Goal: Information Seeking & Learning: Learn about a topic

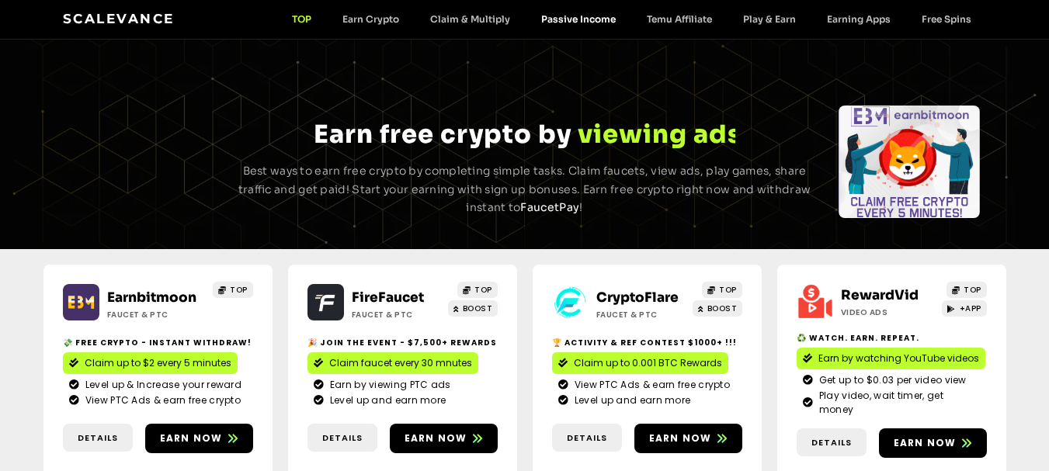
click at [617, 21] on link "Passive Income" at bounding box center [579, 19] width 106 height 12
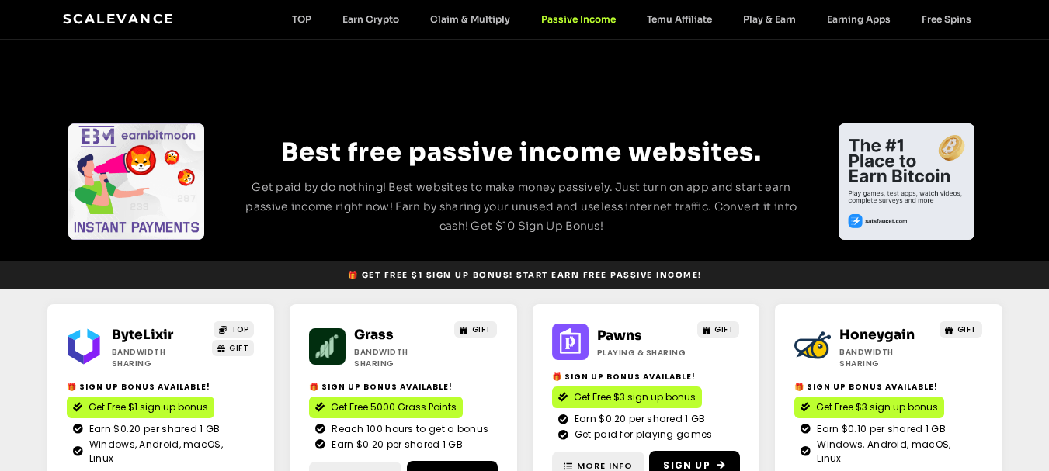
click at [589, 10] on div "Scalevance TOP Earn Crypto Claim & Multiply Passive Income Temu Affiliate Play …" at bounding box center [525, 19] width 924 height 20
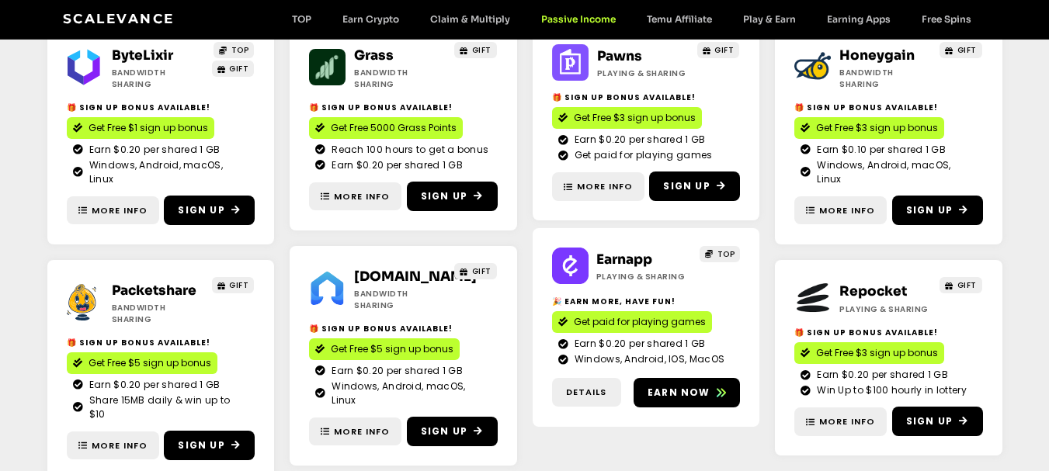
scroll to position [279, 0]
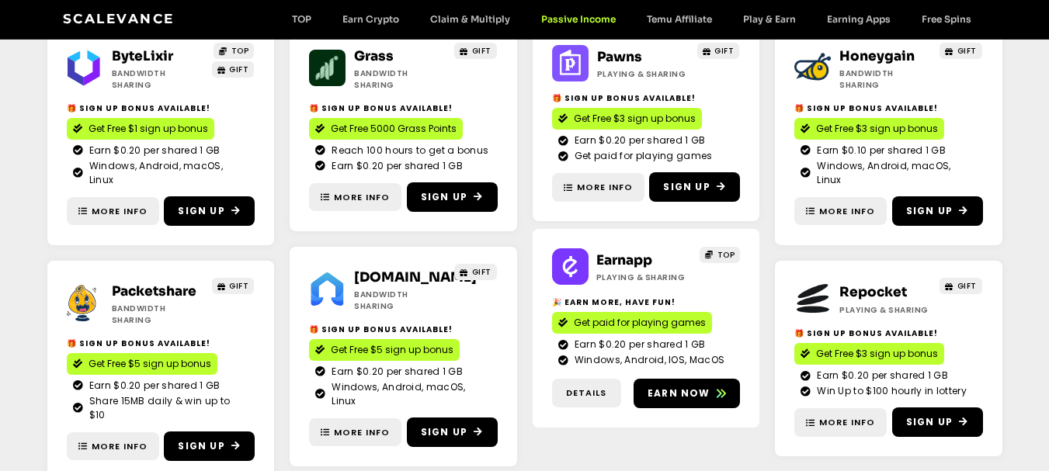
click at [631, 255] on link "Earnapp" at bounding box center [624, 260] width 56 height 16
